Goal: Task Accomplishment & Management: Use online tool/utility

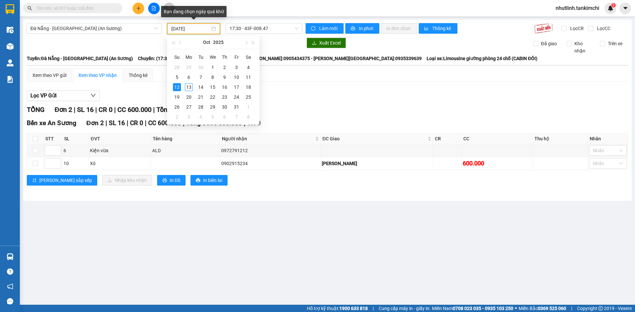
click at [180, 27] on input "[DATE]" at bounding box center [190, 28] width 39 height 7
click at [250, 77] on div "11" at bounding box center [248, 77] width 8 height 8
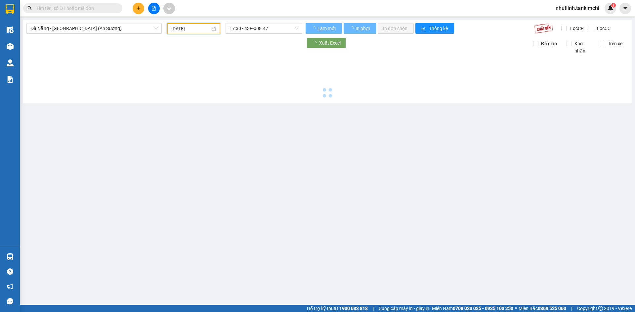
type input "[DATE]"
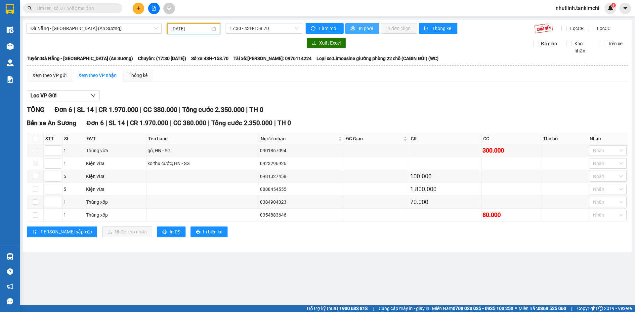
click at [360, 27] on span "In phơi" at bounding box center [366, 28] width 15 height 7
click at [364, 24] on button "In phơi" at bounding box center [362, 28] width 34 height 11
click at [373, 24] on button "In phơi" at bounding box center [362, 28] width 34 height 11
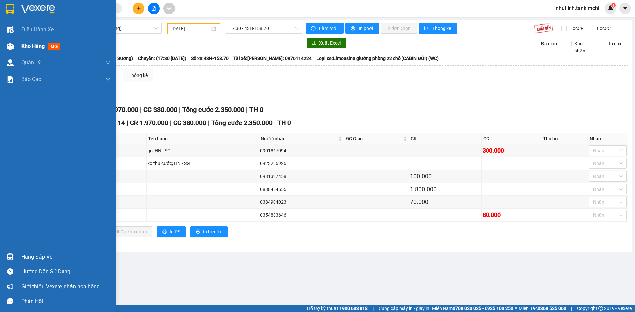
click at [26, 43] on span "Kho hàng" at bounding box center [32, 46] width 23 height 6
